Goal: Task Accomplishment & Management: Manage account settings

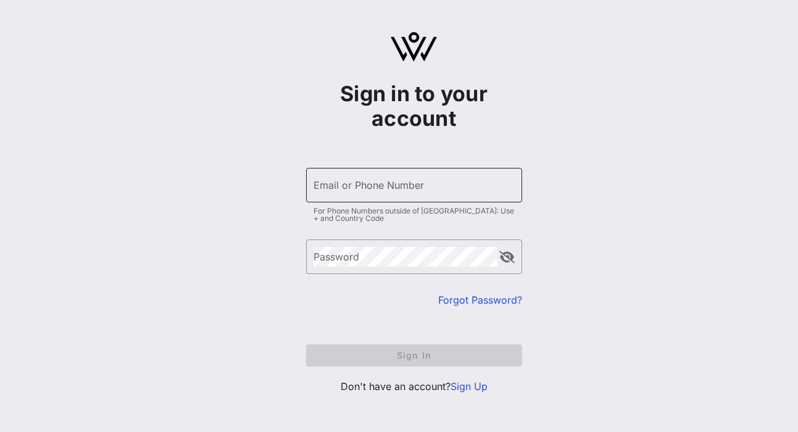
click at [399, 200] on div "Email or Phone Number" at bounding box center [414, 185] width 201 height 35
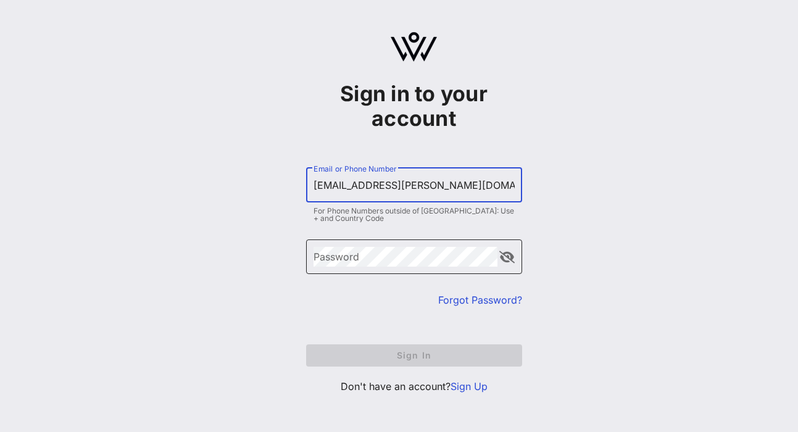
type input "[EMAIL_ADDRESS][PERSON_NAME][DOMAIN_NAME]"
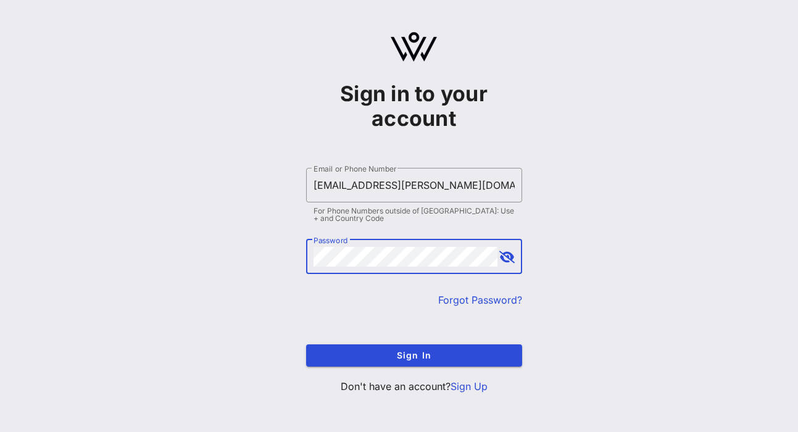
click at [508, 258] on button "append icon" at bounding box center [507, 257] width 15 height 12
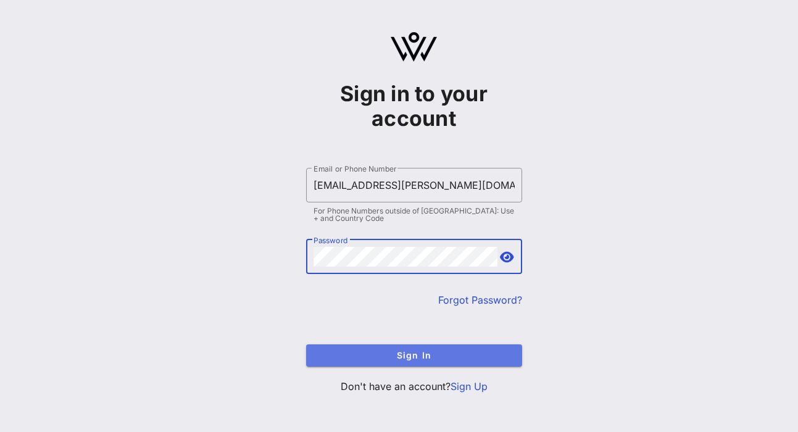
click at [416, 356] on span "Sign In" at bounding box center [414, 355] width 196 height 10
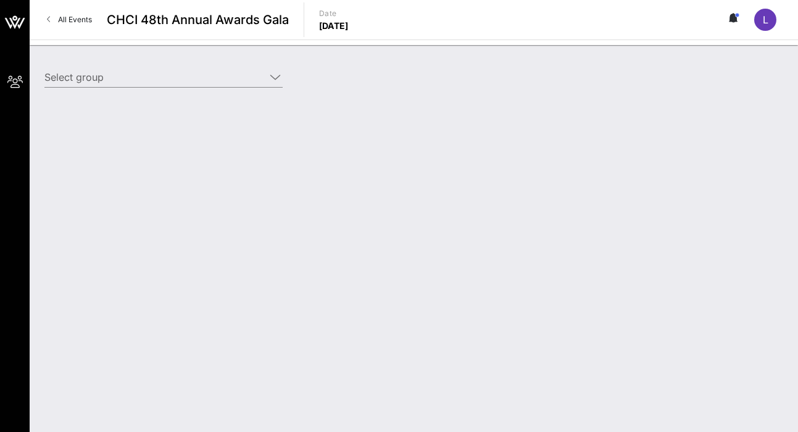
type input "Omidyar Network (Omidyar Network) [[PERSON_NAME], [EMAIL_ADDRESS][PERSON_NAME][…"
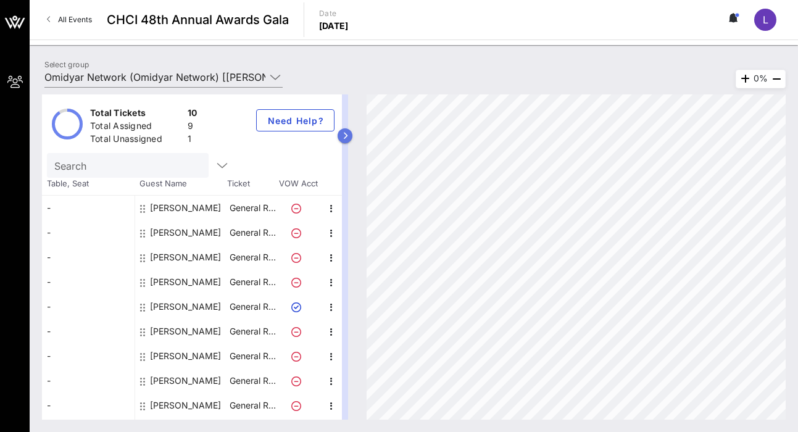
click at [345, 141] on button "button" at bounding box center [345, 135] width 15 height 15
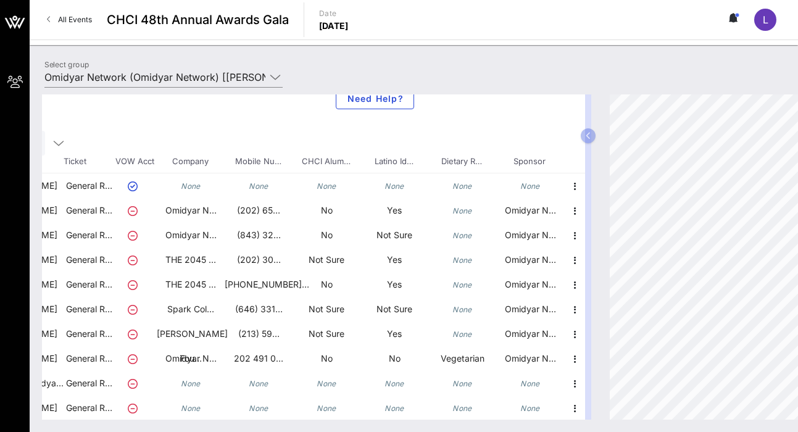
scroll to position [22, 0]
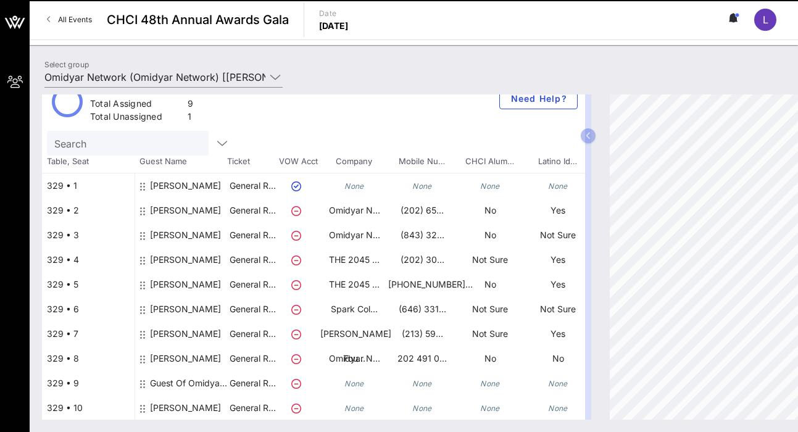
click at [144, 382] on icon at bounding box center [142, 384] width 5 height 10
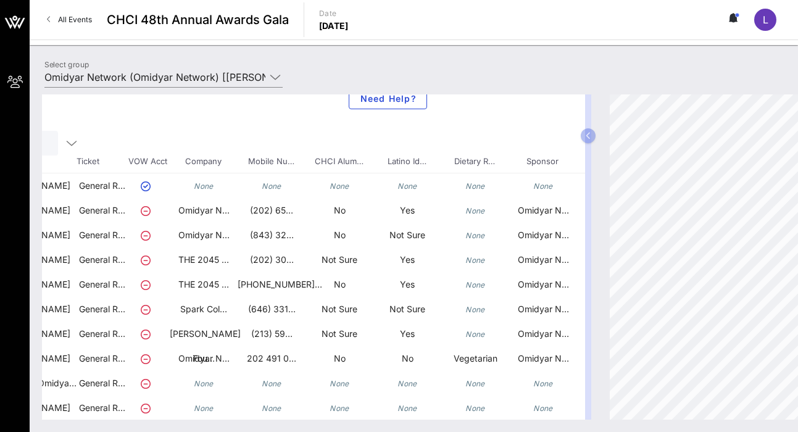
scroll to position [22, 164]
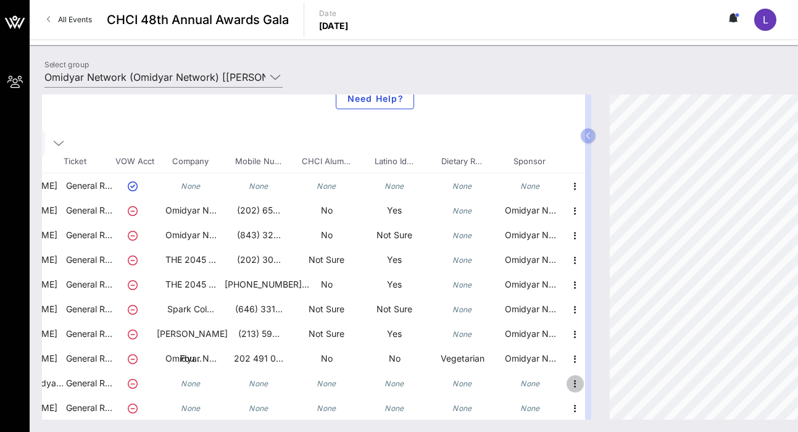
click at [573, 384] on icon "button" at bounding box center [575, 384] width 15 height 15
click at [600, 388] on div "Edit" at bounding box center [606, 387] width 25 height 10
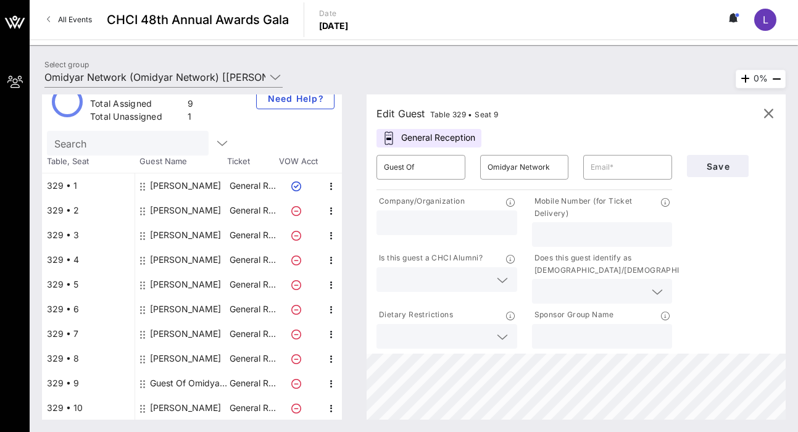
scroll to position [22, 0]
click at [470, 223] on input "text" at bounding box center [447, 223] width 126 height 16
type input "Omidyar Network"
drag, startPoint x: 474, startPoint y: 226, endPoint x: 338, endPoint y: 211, distance: 137.3
click at [338, 211] on div "Total Tickets 10 Total Assigned 9 Total Unassigned 1 Need Help? Search Table, S…" at bounding box center [414, 256] width 744 height 325
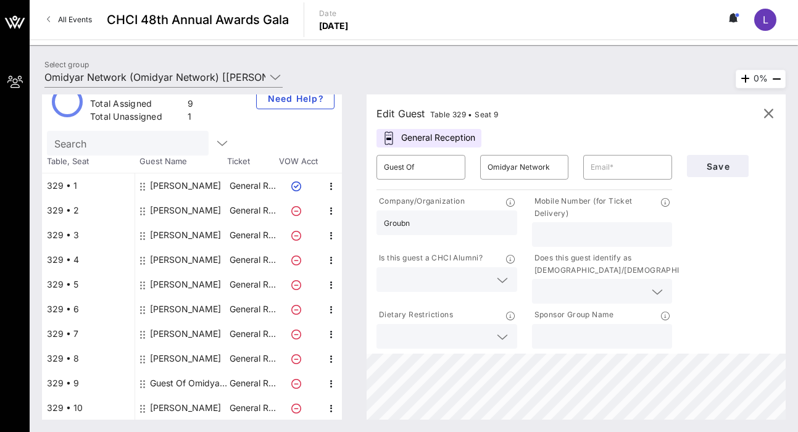
type input "Groubn"
drag, startPoint x: 449, startPoint y: 229, endPoint x: 372, endPoint y: 224, distance: 76.8
click at [372, 224] on div "Company/Organization Groubn" at bounding box center [447, 221] width 156 height 57
click at [577, 235] on input "text" at bounding box center [603, 235] width 126 height 16
click at [605, 173] on input "text" at bounding box center [628, 167] width 74 height 20
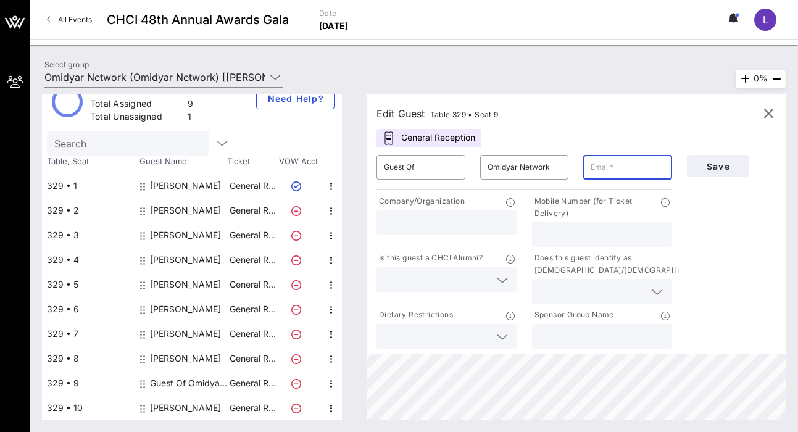
paste input "[PERSON_NAME][EMAIL_ADDRESS][DOMAIN_NAME]"
type input "[PERSON_NAME][EMAIL_ADDRESS][DOMAIN_NAME]"
click at [467, 230] on input "text" at bounding box center [447, 223] width 126 height 16
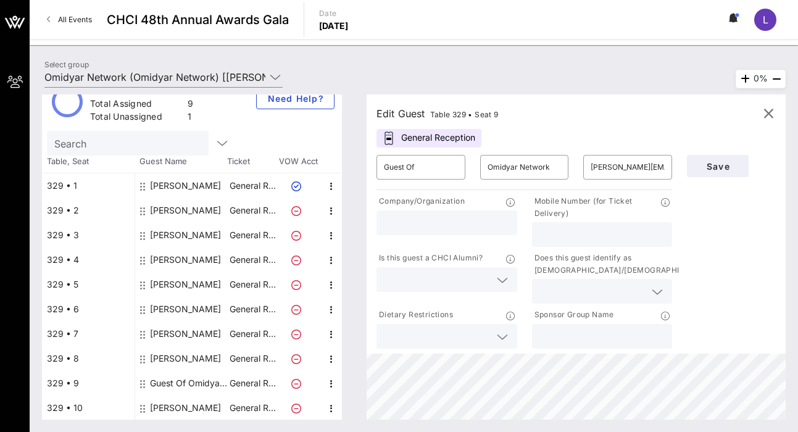
paste input "Groundwork Collaborative"
type input "Groundwork Collaborative"
click at [503, 283] on icon at bounding box center [502, 280] width 11 height 15
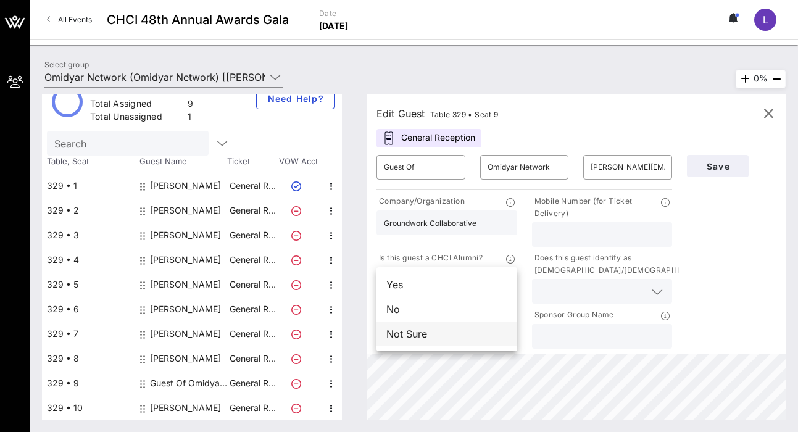
click at [477, 332] on div "Not Sure" at bounding box center [447, 334] width 141 height 25
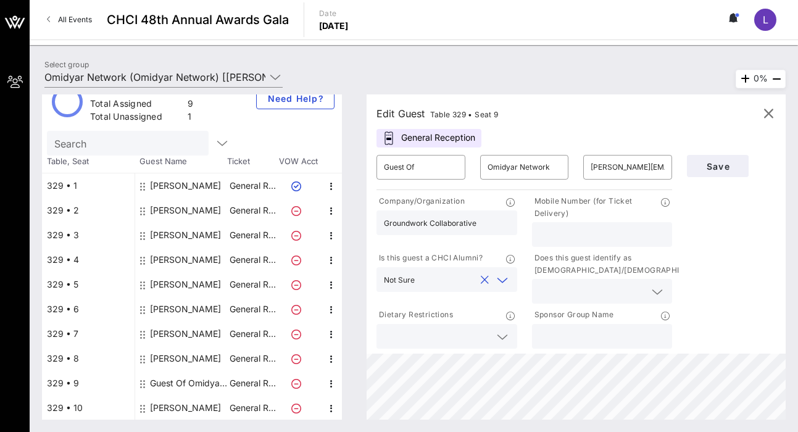
click at [624, 305] on div "Does this guest identify as [DEMOGRAPHIC_DATA]/[DEMOGRAPHIC_DATA]?" at bounding box center [603, 277] width 156 height 57
click at [630, 295] on input "text" at bounding box center [593, 291] width 106 height 16
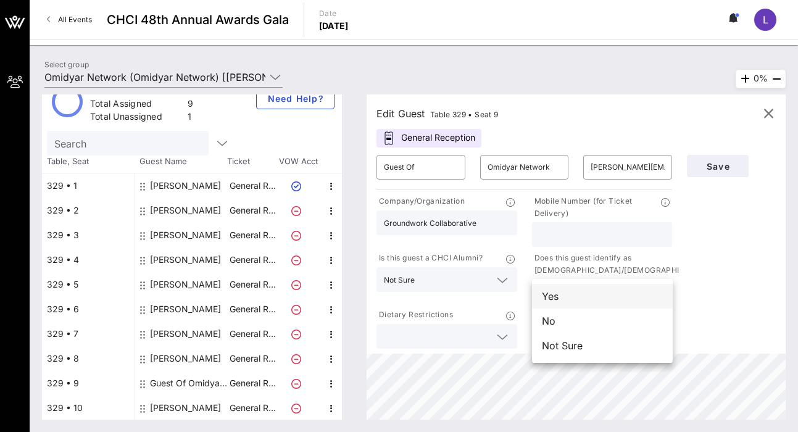
click at [577, 295] on div "Yes" at bounding box center [602, 296] width 141 height 25
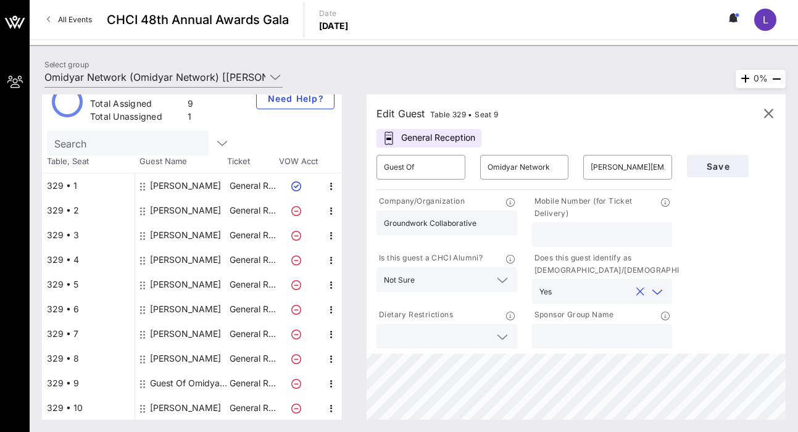
click at [606, 237] on input "text" at bounding box center [603, 235] width 126 height 16
click at [572, 235] on input "text" at bounding box center [603, 235] width 126 height 16
paste input "9403150660"
type input "9403150660"
click at [614, 345] on div at bounding box center [603, 336] width 126 height 25
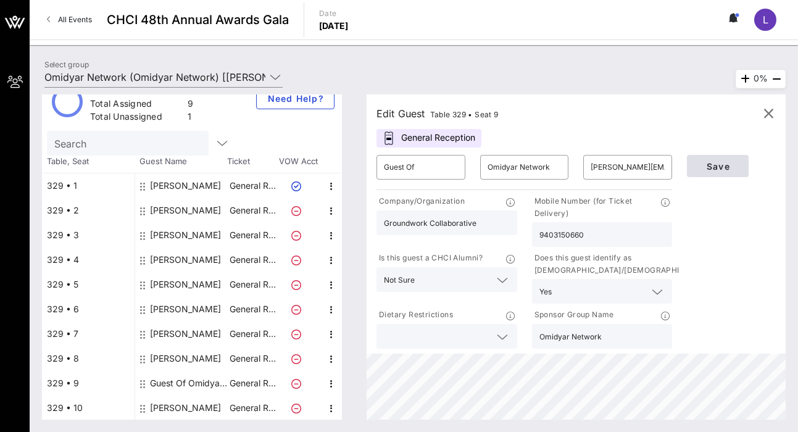
type input "Omidyar Network"
click at [714, 162] on span "Save" at bounding box center [718, 166] width 42 height 10
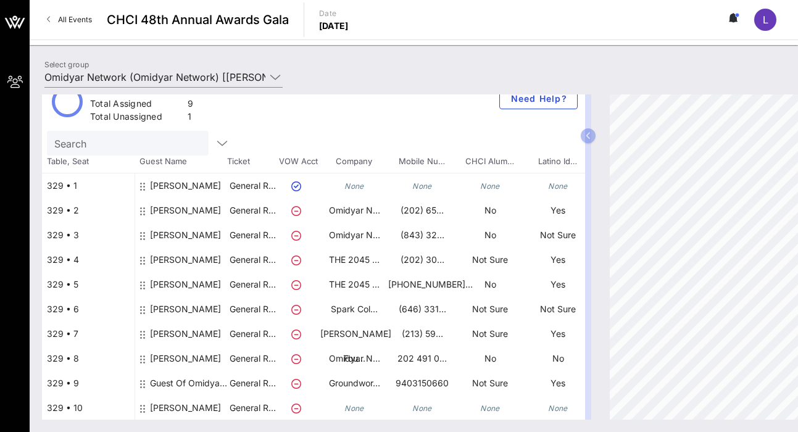
click at [204, 385] on div "Guest Of Omidyar Network" at bounding box center [189, 388] width 78 height 35
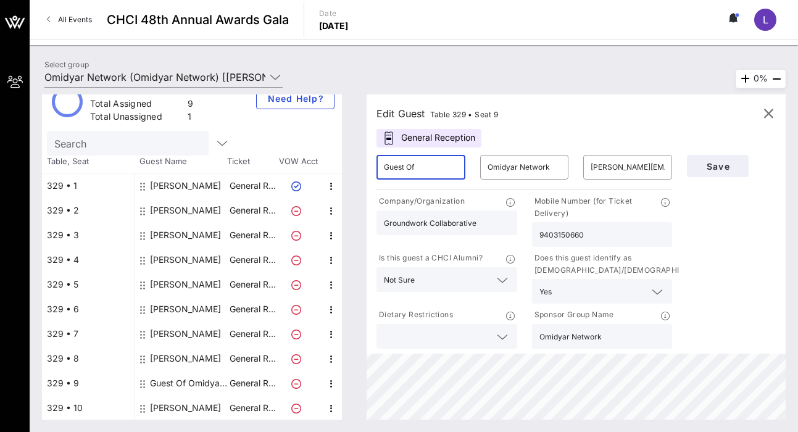
click at [434, 165] on input "Guest Of" at bounding box center [421, 167] width 74 height 20
click at [723, 167] on span "Save" at bounding box center [718, 166] width 42 height 10
click at [770, 111] on icon "button" at bounding box center [768, 113] width 15 height 15
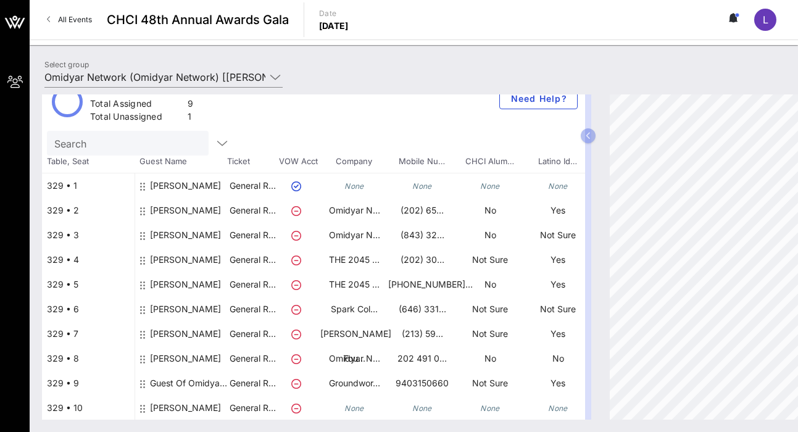
click at [189, 409] on div "[PERSON_NAME]" at bounding box center [185, 408] width 71 height 25
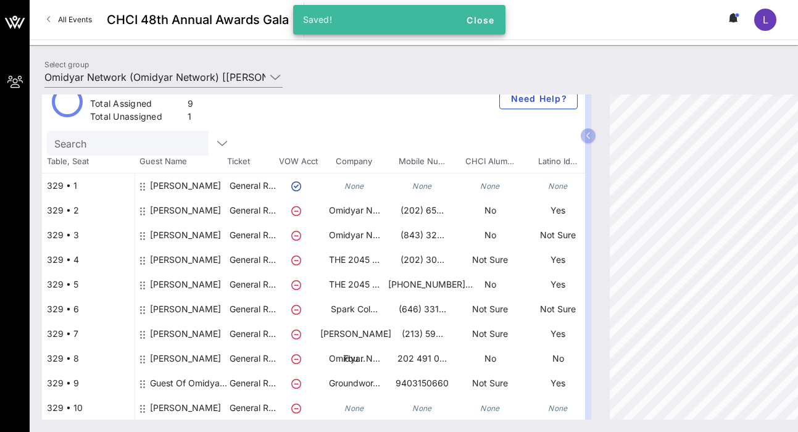
click at [143, 410] on icon at bounding box center [142, 409] width 5 height 10
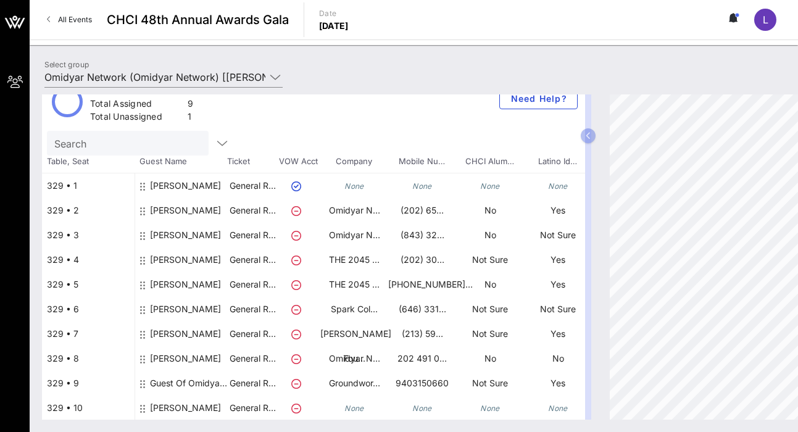
scroll to position [22, 164]
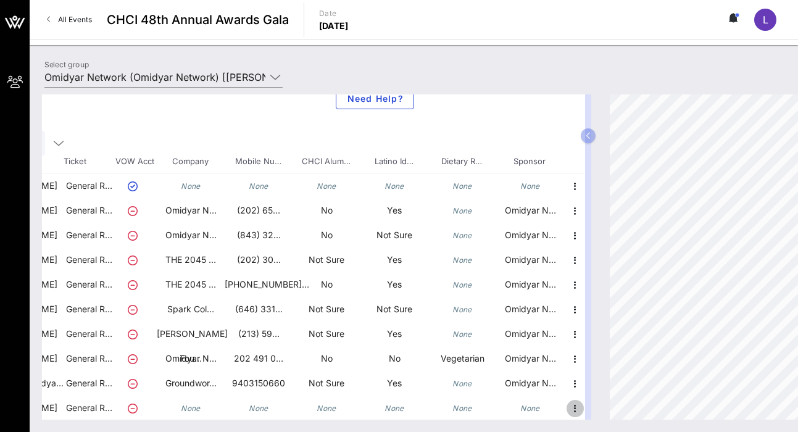
click at [579, 408] on icon "button" at bounding box center [575, 408] width 15 height 15
click at [607, 383] on div "Edit" at bounding box center [606, 388] width 25 height 10
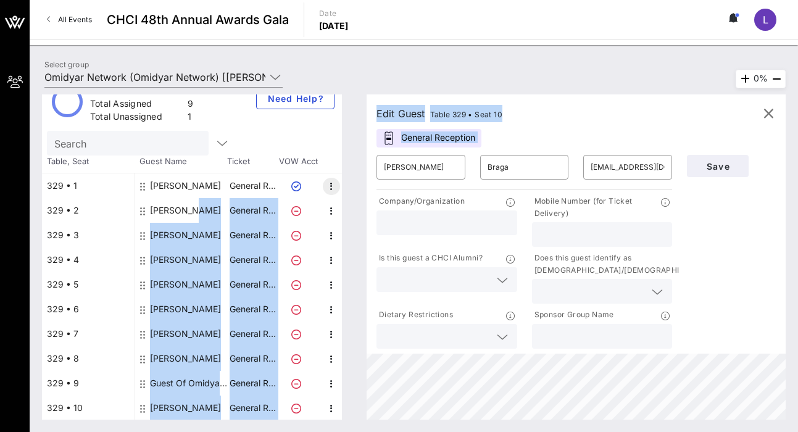
drag, startPoint x: 432, startPoint y: 183, endPoint x: 332, endPoint y: 178, distance: 100.1
click at [330, 178] on div "Total Tickets 10 Total Assigned 9 Total Unassigned 1 Need Help? Search Table, S…" at bounding box center [414, 256] width 744 height 325
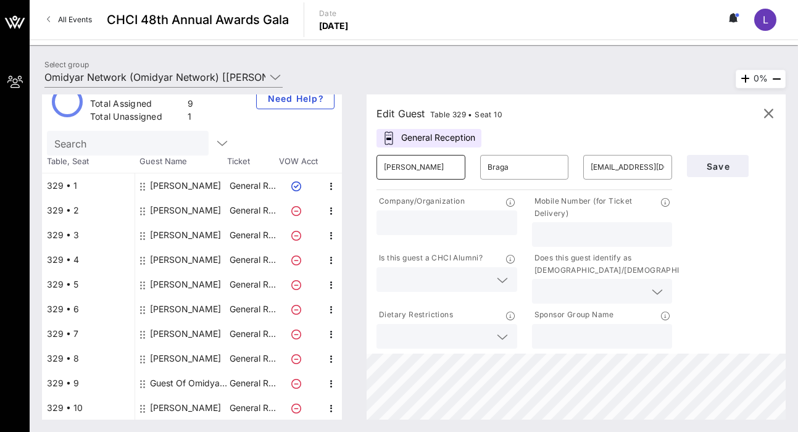
click at [422, 176] on input "[PERSON_NAME]" at bounding box center [421, 167] width 74 height 20
drag, startPoint x: 424, startPoint y: 170, endPoint x: 324, endPoint y: 170, distance: 99.4
click at [324, 170] on div "Total Tickets 10 Total Assigned 9 Total Unassigned 1 Need Help? Search Table, S…" at bounding box center [414, 256] width 744 height 325
drag, startPoint x: 502, startPoint y: 168, endPoint x: 443, endPoint y: 168, distance: 58.7
click at [446, 168] on div "​ ​ Braga ​ [EMAIL_ADDRESS][DOMAIN_NAME]" at bounding box center [524, 168] width 311 height 40
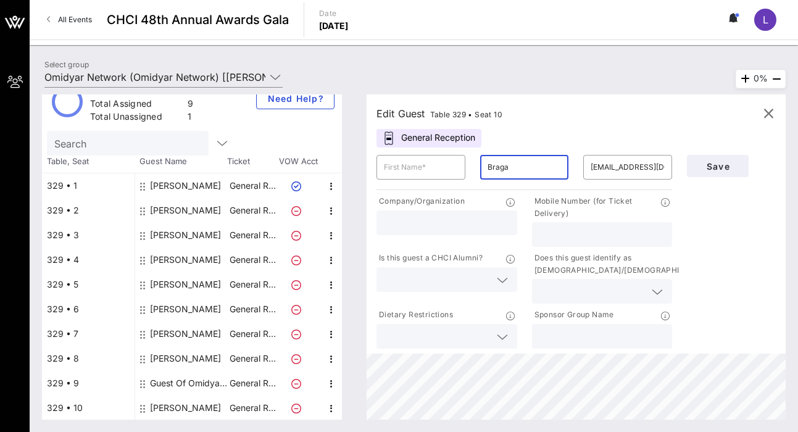
drag, startPoint x: 500, startPoint y: 162, endPoint x: 519, endPoint y: 162, distance: 18.5
click at [519, 162] on input "Braga" at bounding box center [525, 167] width 74 height 20
type input "B"
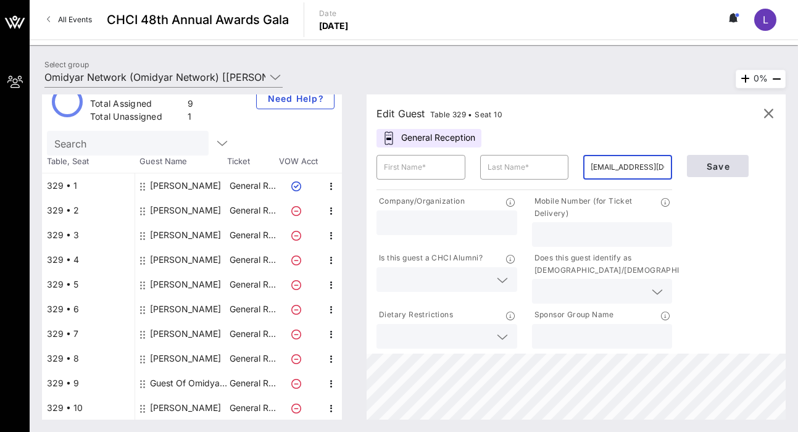
scroll to position [0, 30]
drag, startPoint x: 597, startPoint y: 167, endPoint x: 703, endPoint y: 171, distance: 105.7
click at [703, 171] on div "​ ​ ​ [EMAIL_ADDRESS][DOMAIN_NAME] Company/Organization Mobile Number (for Tick…" at bounding box center [576, 250] width 414 height 204
type input "r"
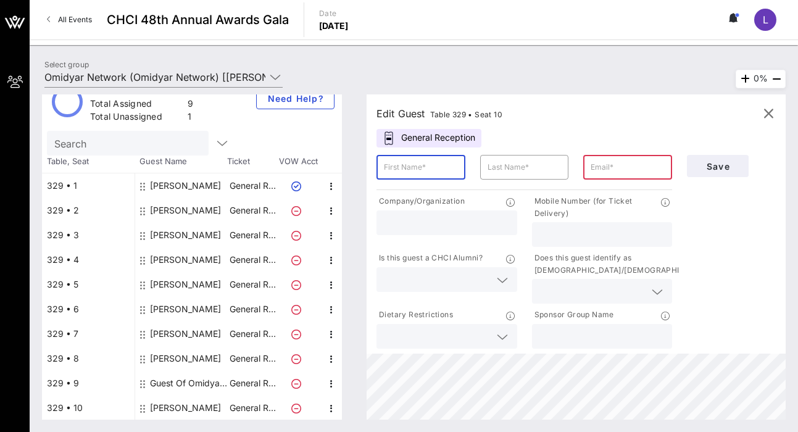
click at [451, 168] on input "text" at bounding box center [421, 167] width 74 height 20
click at [330, 409] on icon "button" at bounding box center [331, 408] width 15 height 15
click at [350, 266] on div "Total Tickets 10 Total Assigned 9 Total Unassigned 1 Need Help? Search Table, S…" at bounding box center [198, 256] width 312 height 325
click at [771, 115] on icon "button" at bounding box center [768, 113] width 15 height 15
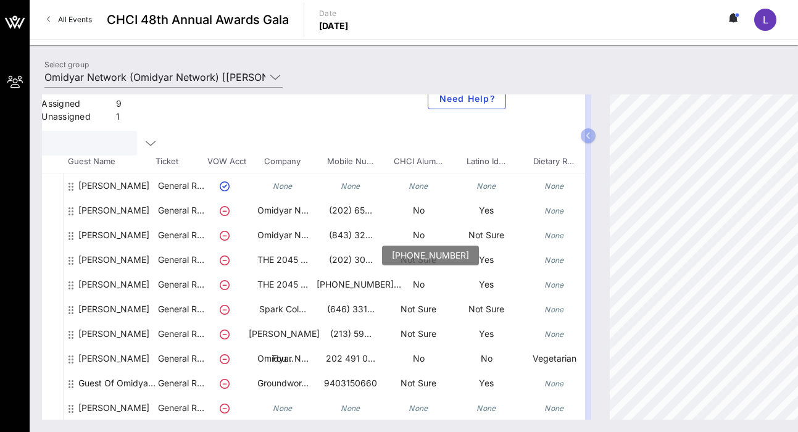
scroll to position [22, 164]
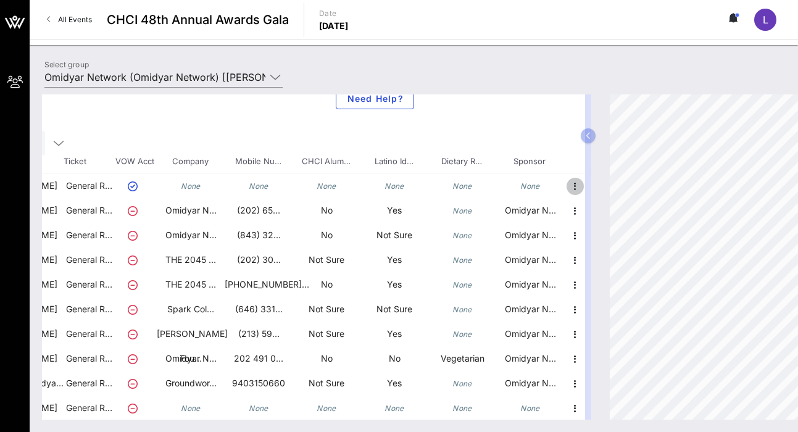
click at [579, 186] on icon "button" at bounding box center [575, 186] width 15 height 15
click at [598, 190] on div "Edit" at bounding box center [606, 190] width 25 height 10
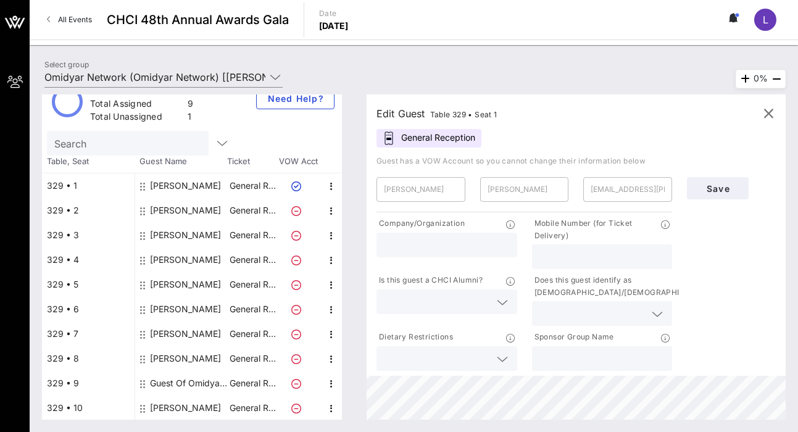
click at [585, 259] on input "text" at bounding box center [603, 257] width 126 height 16
click at [498, 361] on icon at bounding box center [502, 359] width 11 height 15
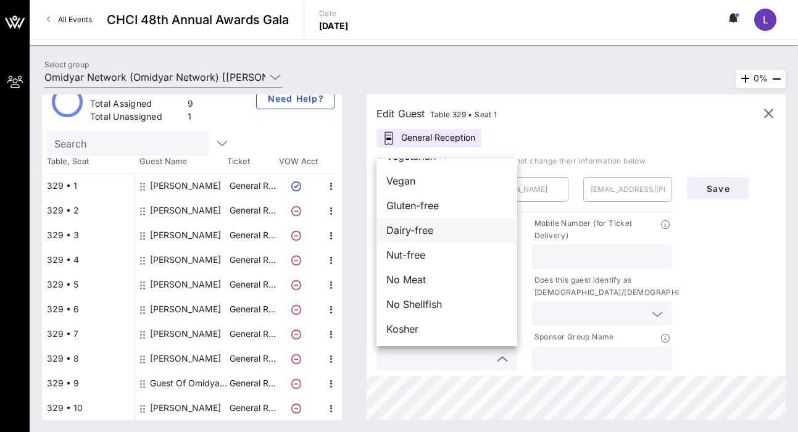
scroll to position [0, 0]
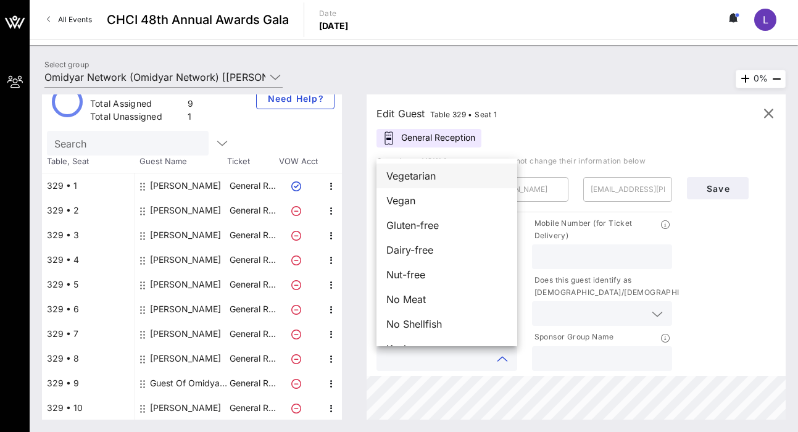
click at [456, 178] on div "Vegetarian" at bounding box center [447, 176] width 141 height 25
click at [655, 127] on div "Edit Guest Table 329 • Seat 1 General Reception Guest has a VOW Account so you …" at bounding box center [576, 235] width 419 height 282
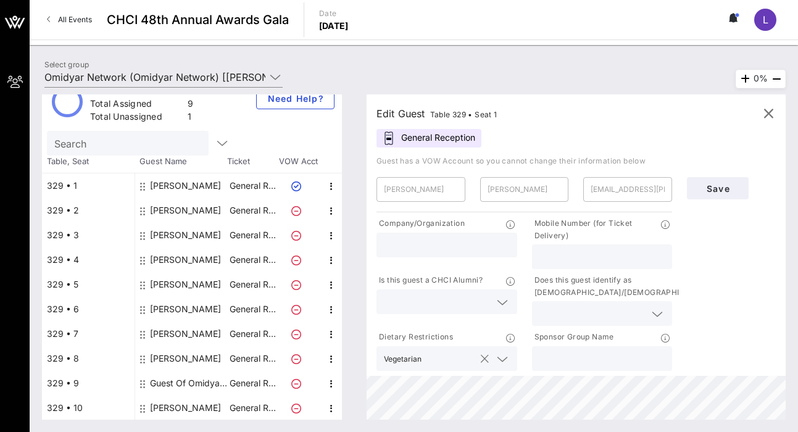
click at [485, 360] on button "clear icon" at bounding box center [485, 359] width 8 height 12
click at [330, 385] on icon "button" at bounding box center [331, 384] width 15 height 15
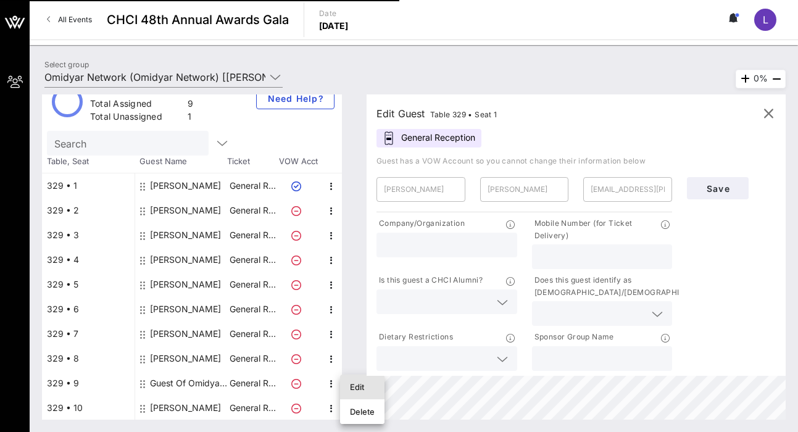
click at [364, 387] on div "Edit" at bounding box center [362, 387] width 25 height 10
type input "Guest Of"
type input "Omidyar Network"
type input "[PERSON_NAME][EMAIL_ADDRESS][DOMAIN_NAME]"
type input "Groundwork Collaborative"
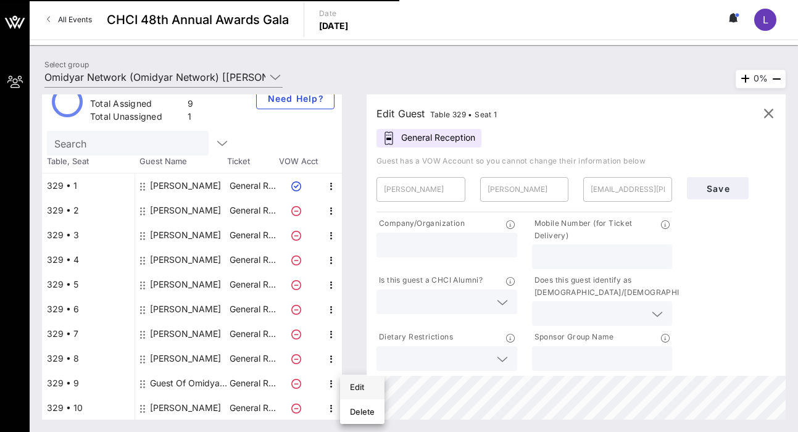
type input "9403150660"
type input "Omidyar Network"
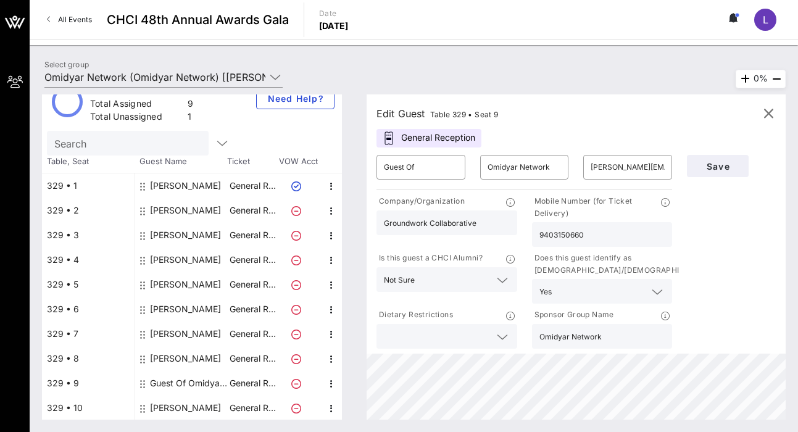
drag, startPoint x: 492, startPoint y: 225, endPoint x: 379, endPoint y: 224, distance: 113.6
click at [379, 224] on div "Groundwork Collaborative" at bounding box center [447, 223] width 141 height 25
drag, startPoint x: 590, startPoint y: 169, endPoint x: 726, endPoint y: 172, distance: 135.3
click at [726, 172] on div "​ Guest Of ​ Omidyar Network ​ [PERSON_NAME][EMAIL_ADDRESS][DOMAIN_NAME] Compan…" at bounding box center [576, 250] width 414 height 204
click at [626, 166] on input "[PERSON_NAME][EMAIL_ADDRESS][DOMAIN_NAME]" at bounding box center [628, 167] width 74 height 20
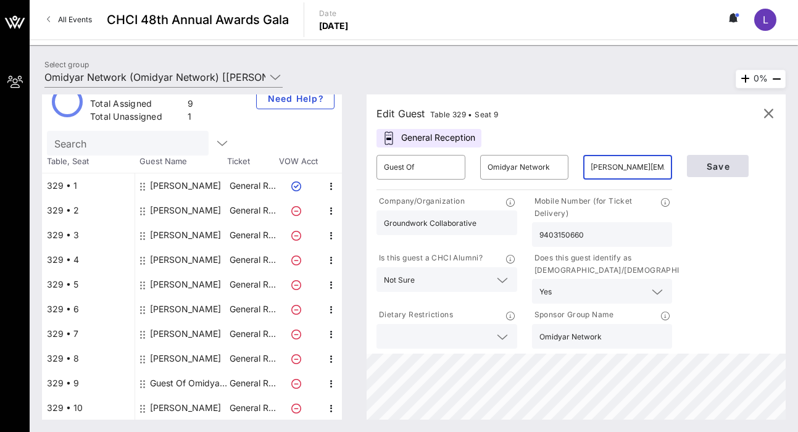
scroll to position [0, 38]
drag, startPoint x: 591, startPoint y: 167, endPoint x: 715, endPoint y: 169, distance: 124.1
click at [715, 169] on div "​ Guest Of ​ Omidyar Network ​ [PERSON_NAME][EMAIL_ADDRESS][DOMAIN_NAME] Compan…" at bounding box center [576, 250] width 414 height 204
click at [331, 383] on icon "button" at bounding box center [331, 384] width 15 height 15
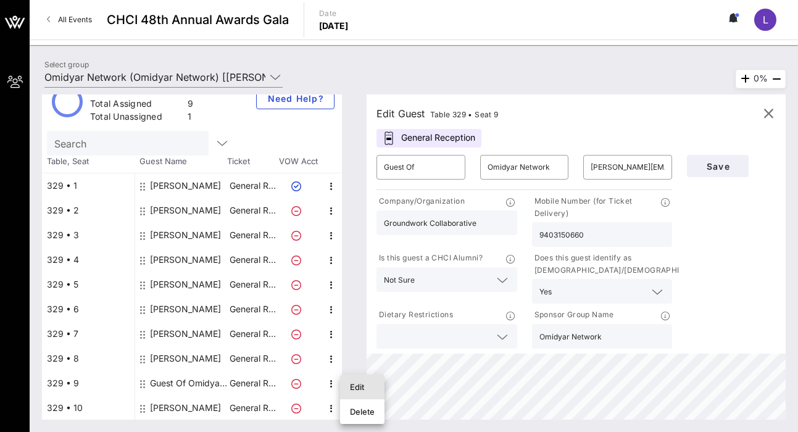
click at [365, 390] on div "Edit" at bounding box center [362, 387] width 25 height 10
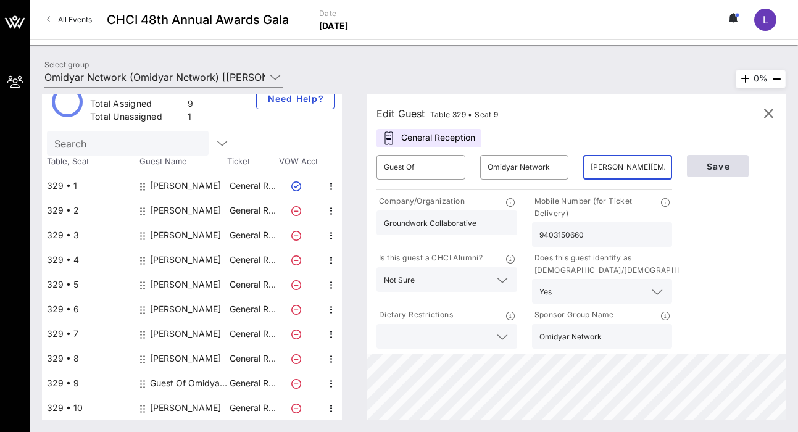
scroll to position [0, 38]
drag, startPoint x: 593, startPoint y: 169, endPoint x: 723, endPoint y: 167, distance: 130.3
click at [723, 167] on div "​ Guest Of ​ Omidyar Network ​ [PERSON_NAME][EMAIL_ADDRESS][DOMAIN_NAME] Compan…" at bounding box center [576, 250] width 414 height 204
click at [325, 385] on icon "button" at bounding box center [331, 384] width 15 height 15
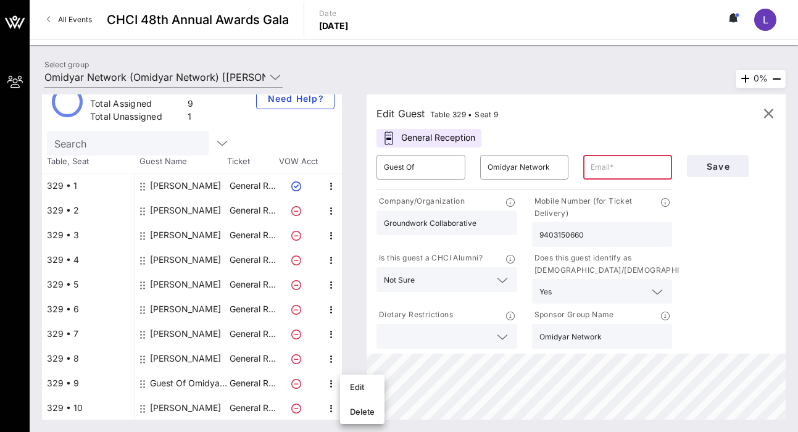
click at [300, 417] on div at bounding box center [298, 408] width 43 height 25
click at [334, 409] on icon "button" at bounding box center [331, 408] width 15 height 15
click at [374, 389] on div "Edit" at bounding box center [362, 388] width 25 height 10
type input "[PERSON_NAME]"
type input "Braga"
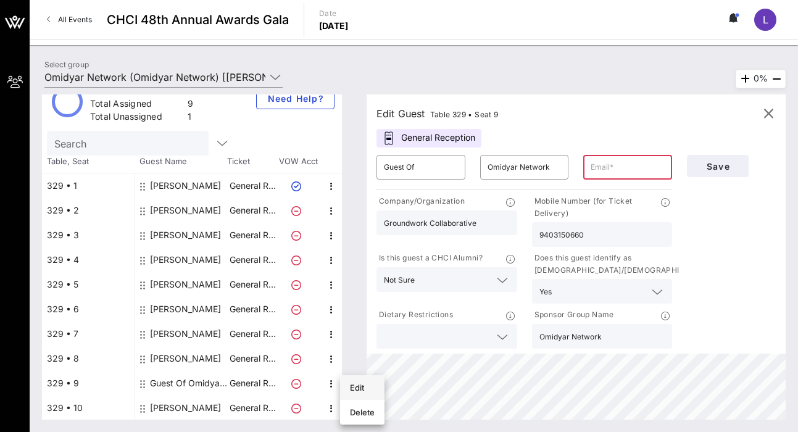
type input "[EMAIL_ADDRESS][DOMAIN_NAME]"
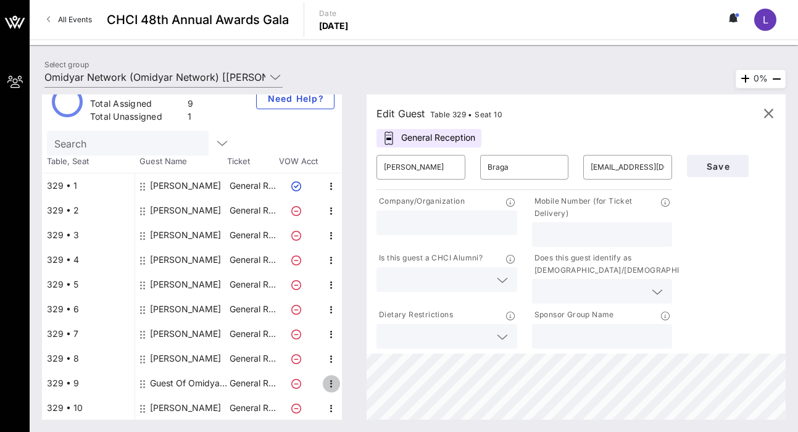
click at [337, 384] on icon "button" at bounding box center [331, 384] width 15 height 15
click at [551, 196] on p "Mobile Number (for Ticket Delivery)" at bounding box center [597, 207] width 130 height 25
drag, startPoint x: 591, startPoint y: 169, endPoint x: 726, endPoint y: 169, distance: 135.2
click at [726, 169] on div "​ [PERSON_NAME] ​ [PERSON_NAME] ​ [EMAIL_ADDRESS][DOMAIN_NAME] Company/Organiza…" at bounding box center [576, 250] width 414 height 204
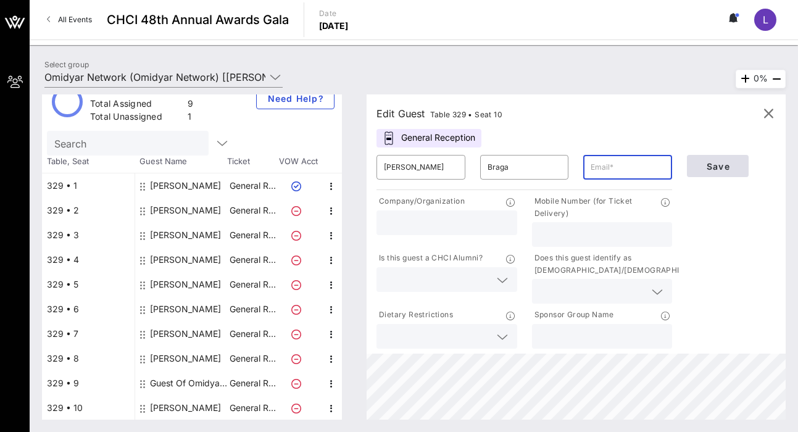
scroll to position [0, 0]
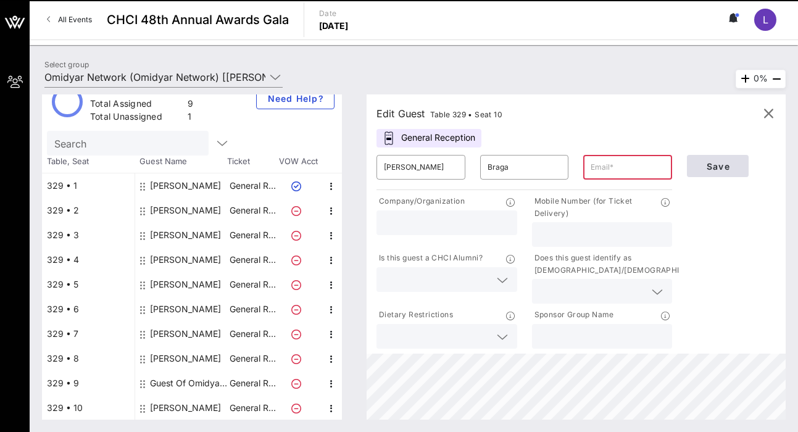
paste input "[PERSON_NAME][EMAIL_ADDRESS][DOMAIN_NAME]"
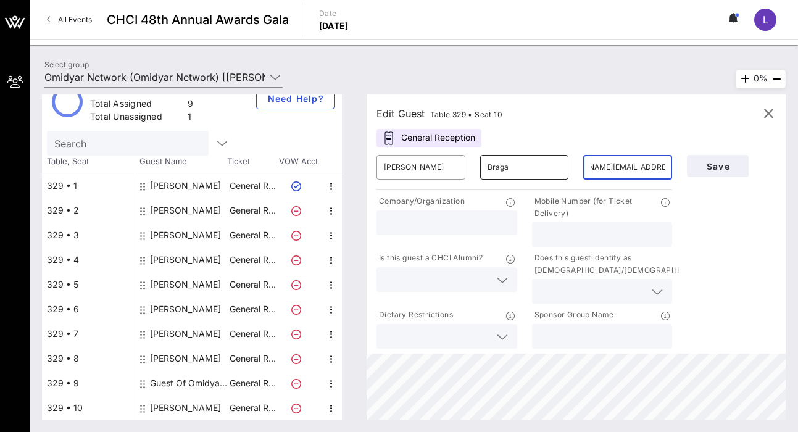
type input "[PERSON_NAME][EMAIL_ADDRESS][DOMAIN_NAME]"
drag, startPoint x: 520, startPoint y: 173, endPoint x: 469, endPoint y: 173, distance: 50.6
click at [472, 173] on div "​ [PERSON_NAME] ​ [PERSON_NAME] ​ [PERSON_NAME][EMAIL_ADDRESS][DOMAIN_NAME]" at bounding box center [524, 168] width 311 height 40
drag, startPoint x: 427, startPoint y: 166, endPoint x: 331, endPoint y: 166, distance: 96.3
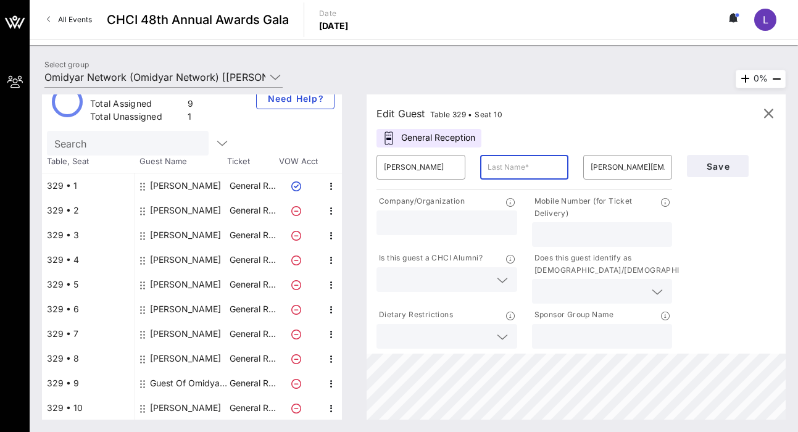
click at [331, 166] on div "Total Tickets 10 Total Assigned 9 Total Unassigned 1 Need Help? Search Table, S…" at bounding box center [414, 256] width 744 height 325
type input "[PERSON_NAME]"
click at [506, 176] on input "text" at bounding box center [525, 167] width 74 height 20
type input "[PERSON_NAME]"
click at [442, 222] on input "text" at bounding box center [447, 223] width 126 height 16
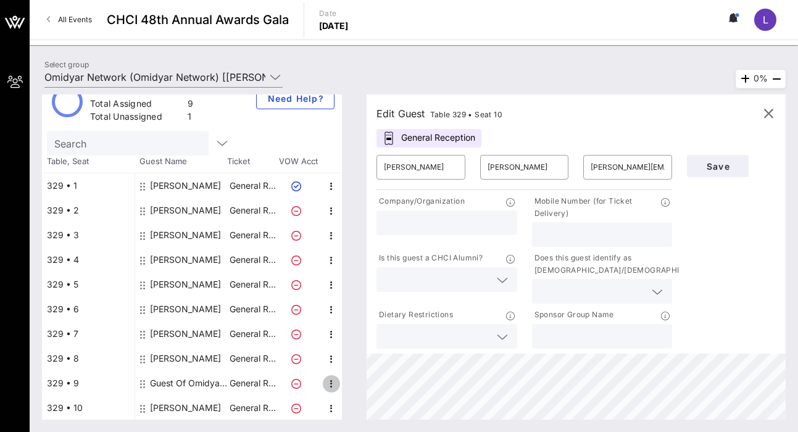
click at [331, 380] on icon "button" at bounding box center [331, 384] width 15 height 15
click at [542, 230] on input "text" at bounding box center [603, 235] width 126 height 16
paste input "9403150660"
type input "9403150660"
click at [474, 231] on div at bounding box center [447, 223] width 126 height 25
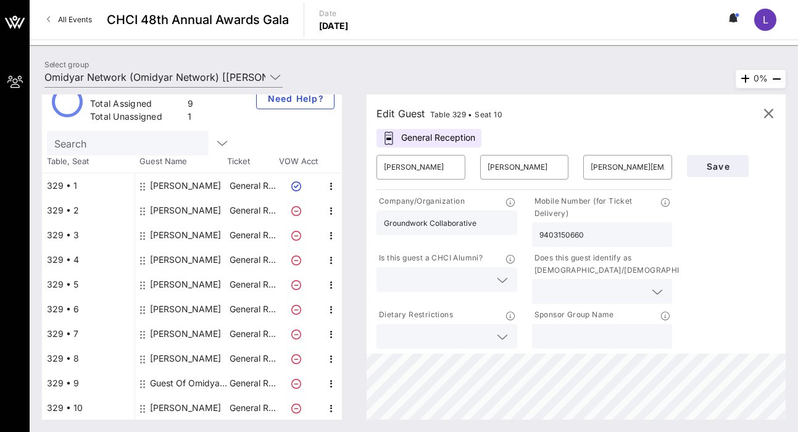
type input "Groundwork Collaborative"
click at [646, 288] on div at bounding box center [603, 291] width 126 height 25
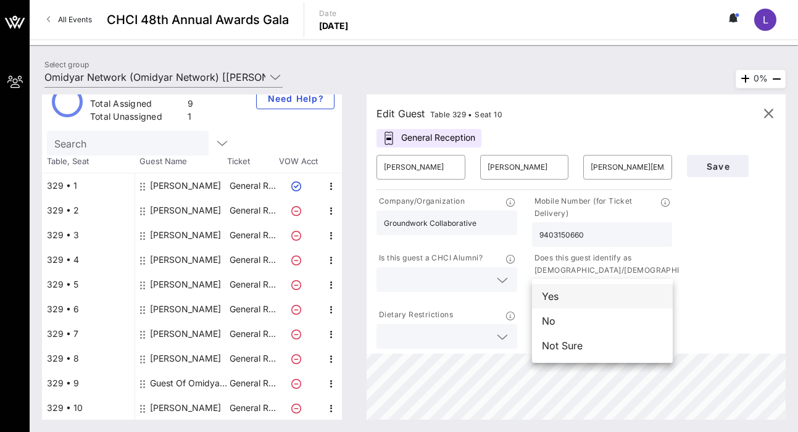
click at [594, 298] on div "Yes" at bounding box center [602, 296] width 141 height 25
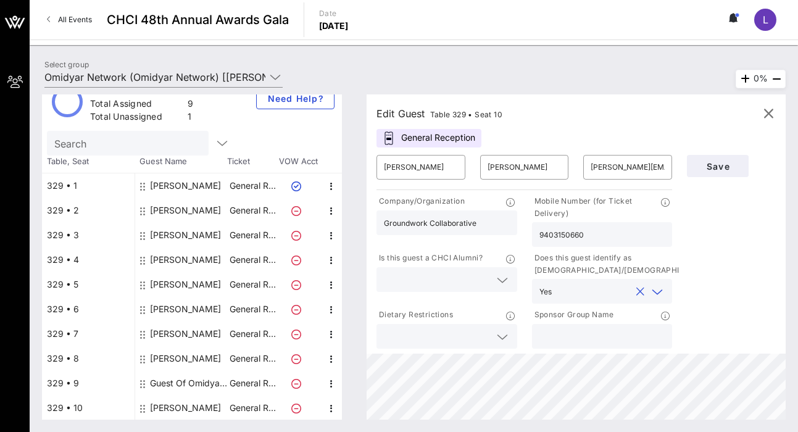
click at [499, 333] on icon at bounding box center [502, 337] width 11 height 15
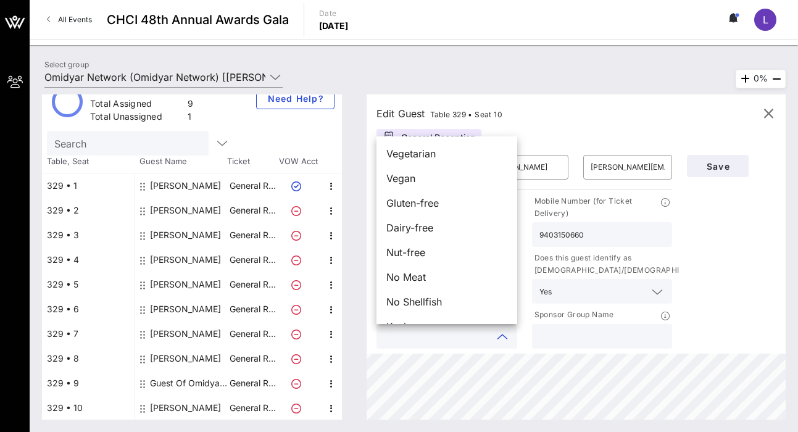
click at [571, 329] on input "text" at bounding box center [603, 337] width 126 height 16
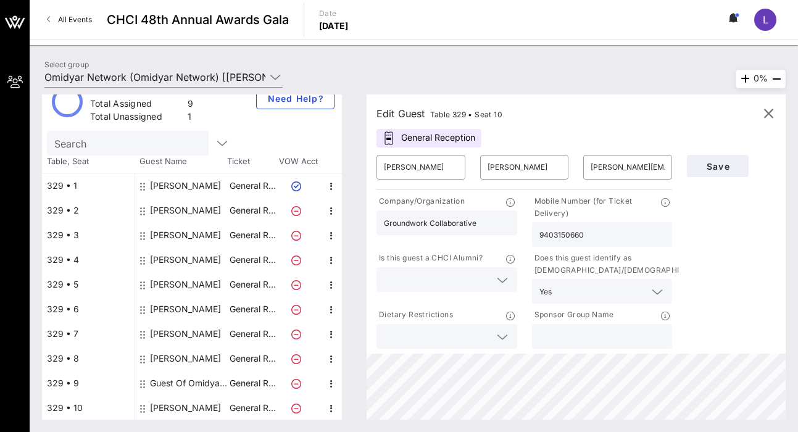
click at [511, 337] on div at bounding box center [447, 336] width 141 height 25
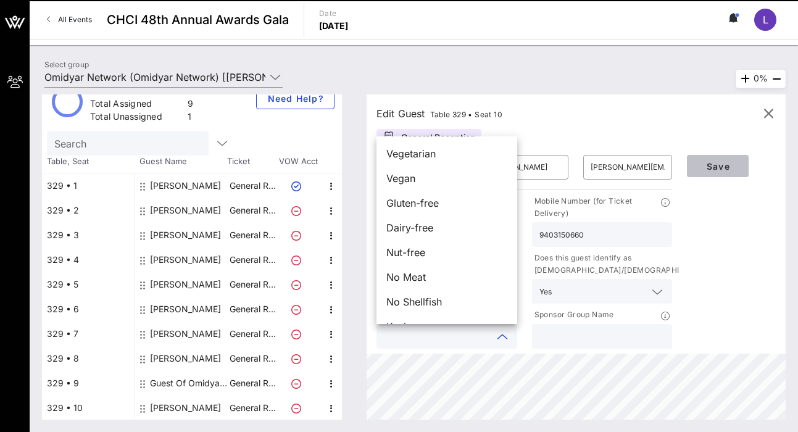
click at [737, 167] on span "Save" at bounding box center [718, 166] width 42 height 10
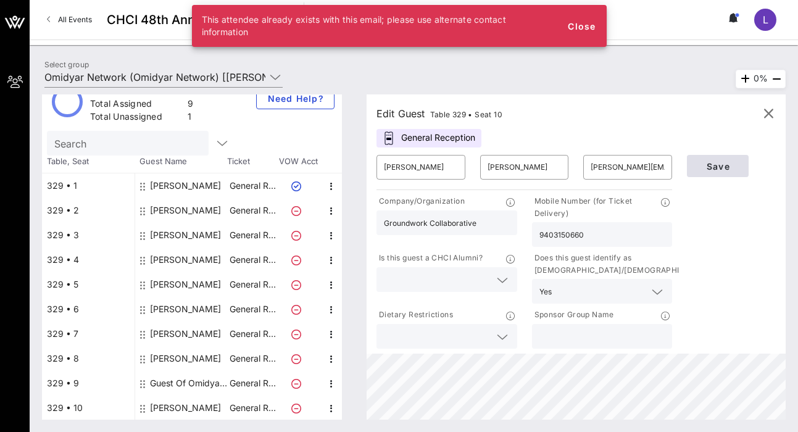
drag, startPoint x: 589, startPoint y: 170, endPoint x: 705, endPoint y: 170, distance: 116.7
click at [705, 170] on div "​ [PERSON_NAME] ​ [PERSON_NAME] ​ [PERSON_NAME][EMAIL_ADDRESS][DOMAIN_NAME] Com…" at bounding box center [576, 250] width 414 height 204
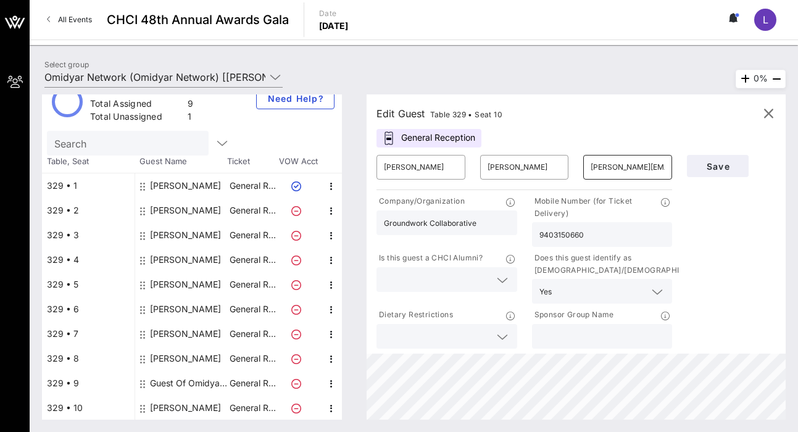
click at [655, 169] on input "[PERSON_NAME][EMAIL_ADDRESS][DOMAIN_NAME]" at bounding box center [628, 167] width 74 height 20
type input "[PERSON_NAME][EMAIL_ADDRESS][DOMAIN_NAME]"
click at [713, 168] on span "Save" at bounding box center [718, 166] width 42 height 10
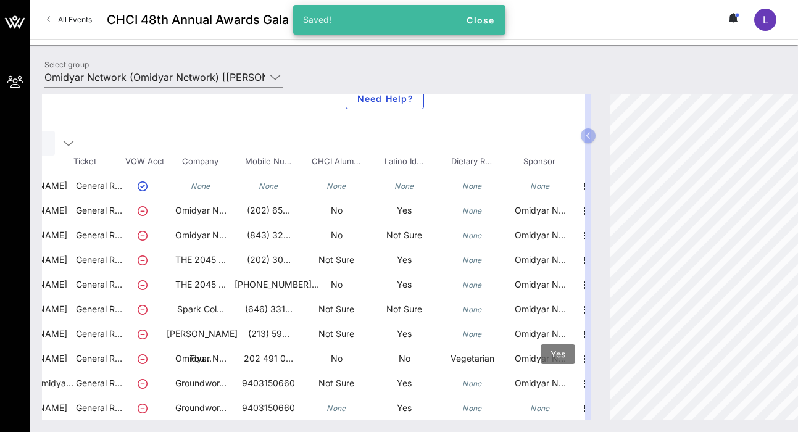
scroll to position [22, 164]
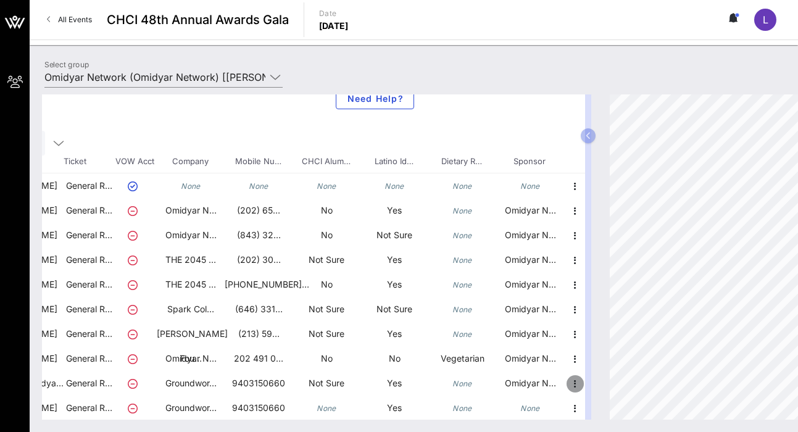
click at [571, 382] on icon "button" at bounding box center [575, 384] width 15 height 15
click at [596, 388] on div "Edit" at bounding box center [606, 387] width 25 height 10
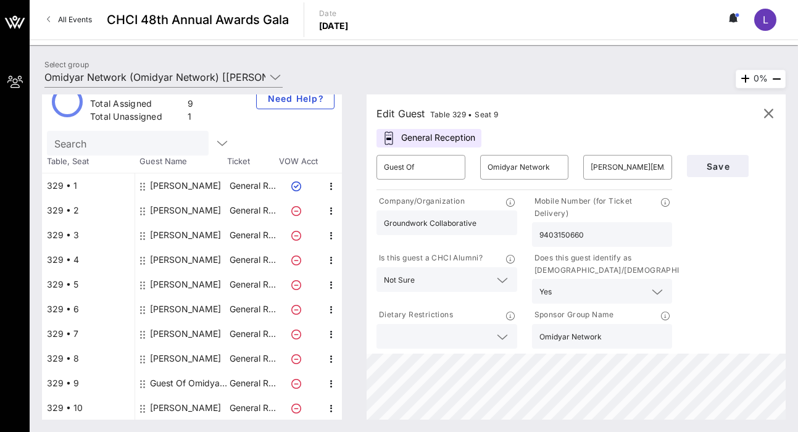
drag, startPoint x: 590, startPoint y: 170, endPoint x: 794, endPoint y: 170, distance: 204.4
click at [794, 170] on div "Total Tickets 10 Total Assigned 9 Total Unassigned 1 Need Help? Search Table, S…" at bounding box center [414, 257] width 769 height 350
drag, startPoint x: 595, startPoint y: 167, endPoint x: 697, endPoint y: 168, distance: 101.9
click at [697, 168] on div "​ Guest Of ​ Omidyar Network ​ [PERSON_NAME][EMAIL_ADDRESS][DOMAIN_NAME] Compan…" at bounding box center [576, 250] width 414 height 204
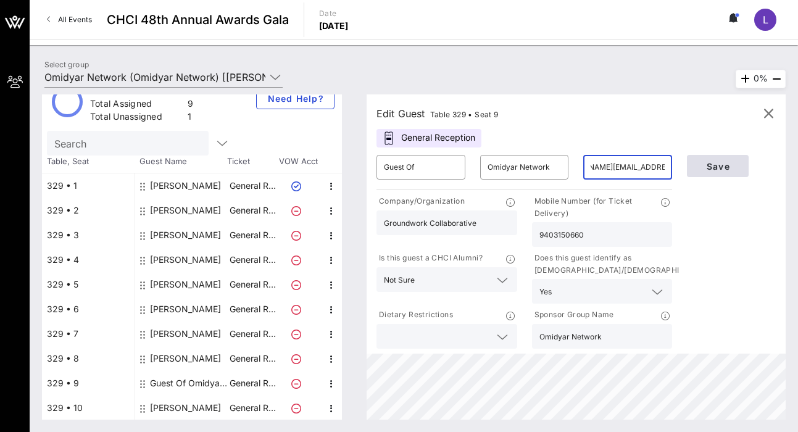
type input "a"
drag, startPoint x: 599, startPoint y: 235, endPoint x: 515, endPoint y: 235, distance: 84.0
click at [515, 235] on div "Company/Organization Groundwork Collaborative Mobile Number (for Ticket Deliver…" at bounding box center [524, 272] width 311 height 159
drag, startPoint x: 485, startPoint y: 225, endPoint x: 312, endPoint y: 219, distance: 173.0
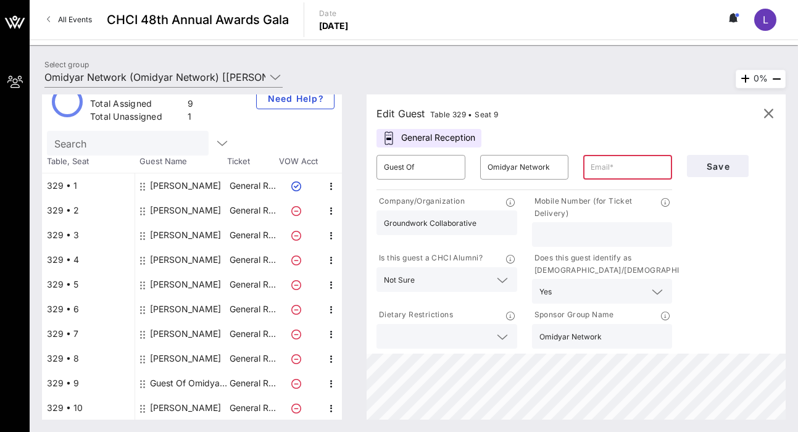
click at [318, 219] on div "Total Tickets 10 Total Assigned 9 Total Unassigned 1 Need Help? Search Table, S…" at bounding box center [414, 256] width 744 height 325
drag, startPoint x: 614, startPoint y: 341, endPoint x: 516, endPoint y: 341, distance: 98.2
click at [516, 341] on div "Company/Organization Mobile Number (for Ticket Delivery) Is this guest a CHCI A…" at bounding box center [524, 272] width 311 height 159
click at [649, 159] on input "text" at bounding box center [628, 167] width 74 height 20
click at [718, 169] on span "Save" at bounding box center [718, 166] width 42 height 10
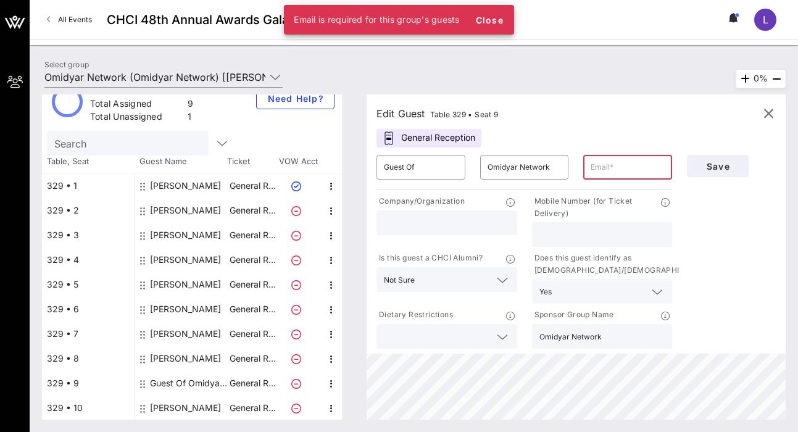
click at [613, 172] on input "text" at bounding box center [628, 167] width 74 height 20
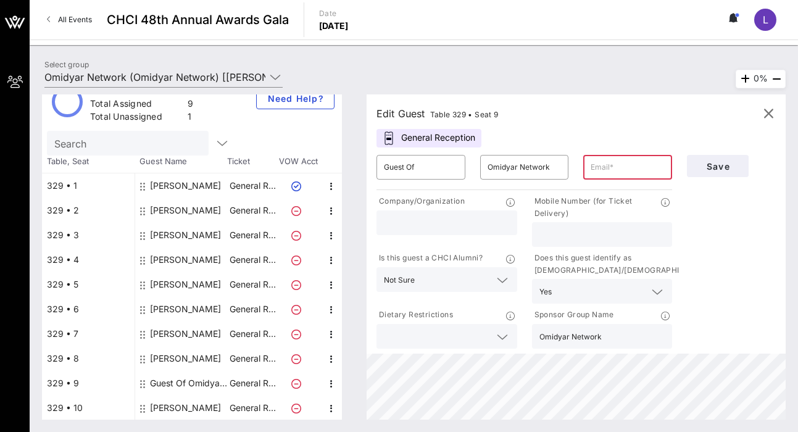
click at [613, 172] on input "text" at bounding box center [628, 167] width 74 height 20
type input "[PERSON_NAME][EMAIL_ADDRESS][DOMAIN_NAME]"
click at [564, 233] on input "text" at bounding box center [603, 235] width 126 height 16
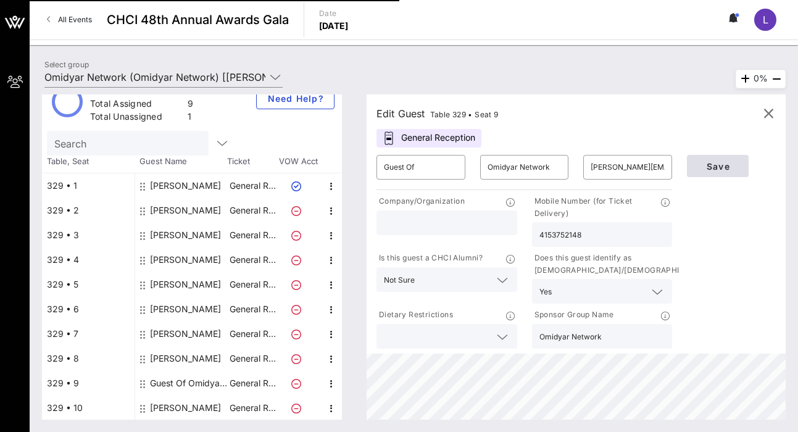
type input "4153752148"
click at [722, 166] on span "Save" at bounding box center [718, 166] width 42 height 10
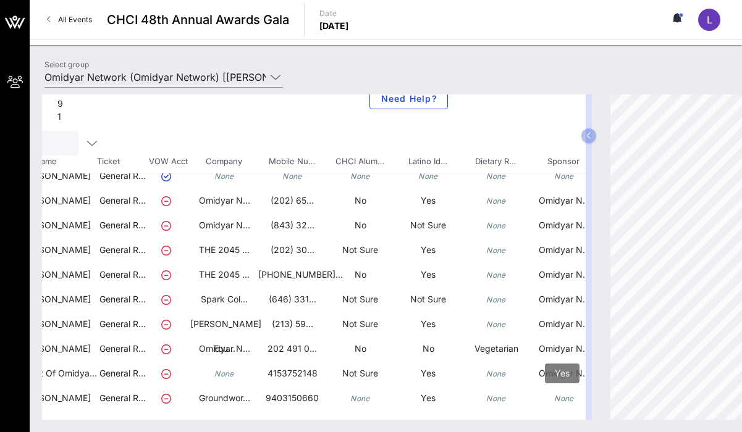
scroll to position [22, 164]
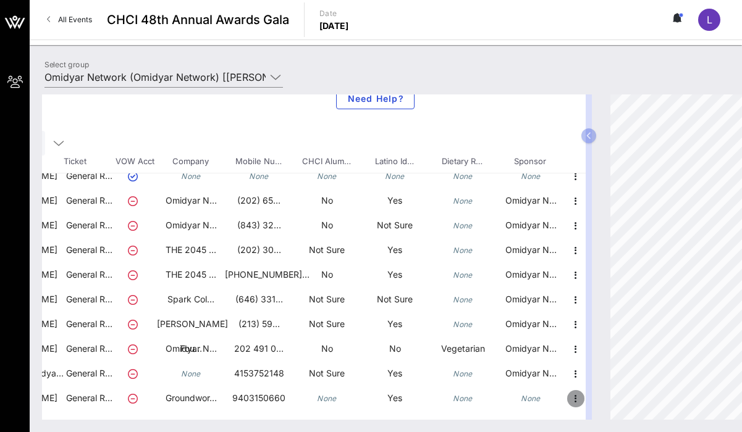
click at [578, 399] on icon "button" at bounding box center [575, 399] width 15 height 15
click at [611, 375] on div "My Groups CHCI 48th Annual Awards Gala All Events CHCI 48th Annual Awards Gala …" at bounding box center [371, 216] width 742 height 432
click at [580, 397] on icon "button" at bounding box center [575, 399] width 15 height 15
click at [601, 390] on div "Edit" at bounding box center [606, 388] width 25 height 10
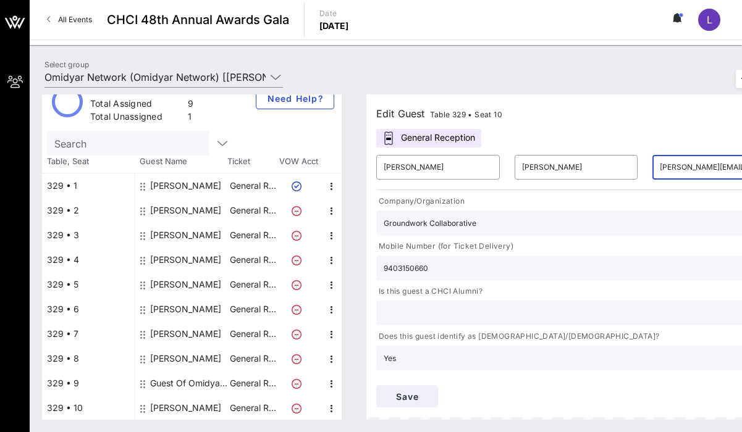
click at [703, 169] on input "[PERSON_NAME][EMAIL_ADDRESS][DOMAIN_NAME]" at bounding box center [714, 167] width 109 height 20
click at [720, 169] on input "[PERSON_NAME][EMAIL_ADDRESS][DOMAIN_NAME]" at bounding box center [714, 167] width 109 height 20
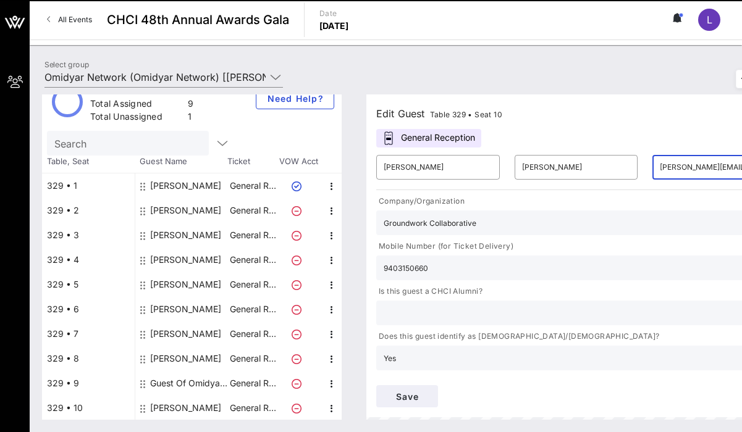
type input "[PERSON_NAME][EMAIL_ADDRESS][DOMAIN_NAME]"
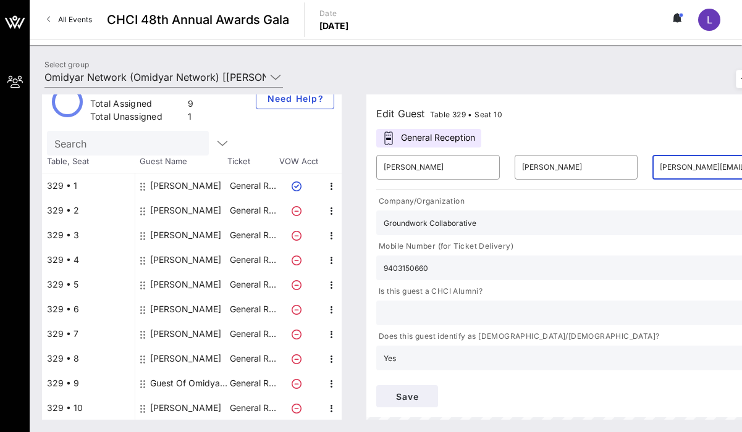
drag, startPoint x: 660, startPoint y: 169, endPoint x: 889, endPoint y: 169, distance: 228.5
click at [742, 169] on html "My Groups CHCI 48th Annual Awards Gala All Events CHCI 48th Annual Awards Gala …" at bounding box center [371, 216] width 742 height 432
paste input "[PERSON_NAME][EMAIL_ADDRESS][DOMAIN_NAME]"
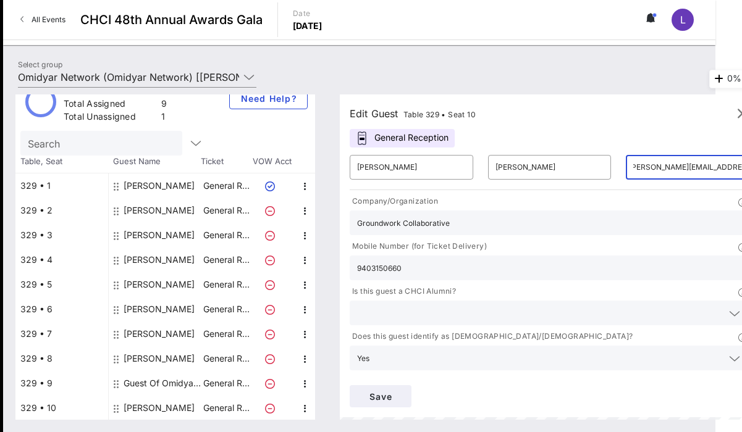
click at [650, 168] on input "[PERSON_NAME][EMAIL_ADDRESS][DOMAIN_NAME]" at bounding box center [687, 167] width 109 height 20
type input "[PERSON_NAME][EMAIL_ADDRESS][DOMAIN_NAME]"
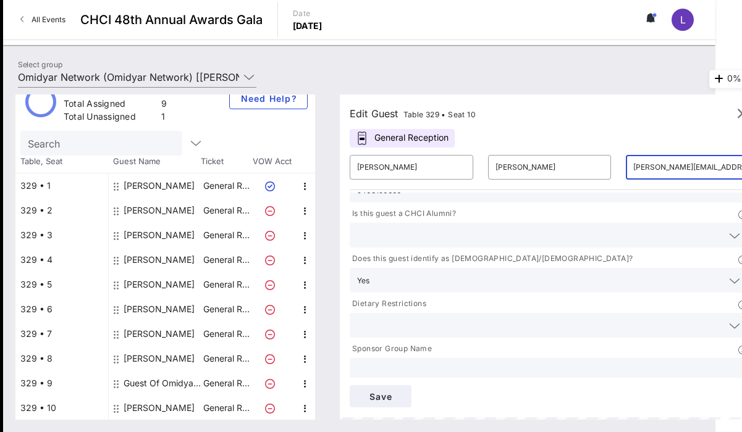
scroll to position [85, 0]
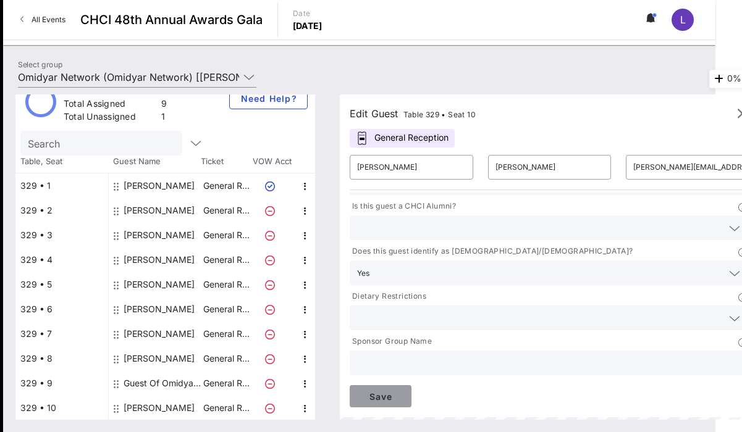
click at [383, 395] on span "Save" at bounding box center [380, 397] width 42 height 10
